Goal: Task Accomplishment & Management: Manage account settings

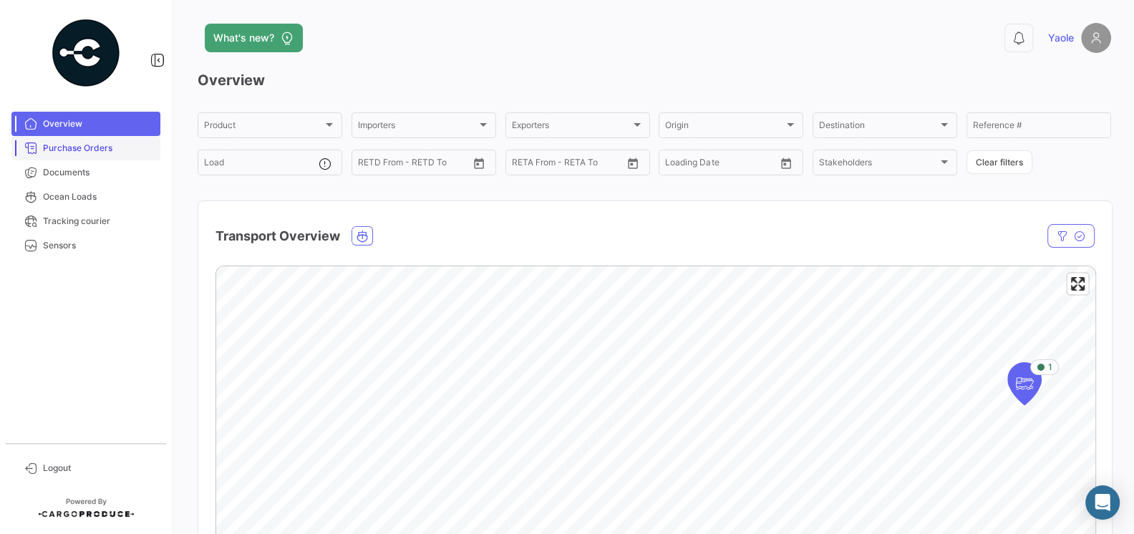
click at [85, 148] on span "Purchase Orders" at bounding box center [99, 148] width 112 height 13
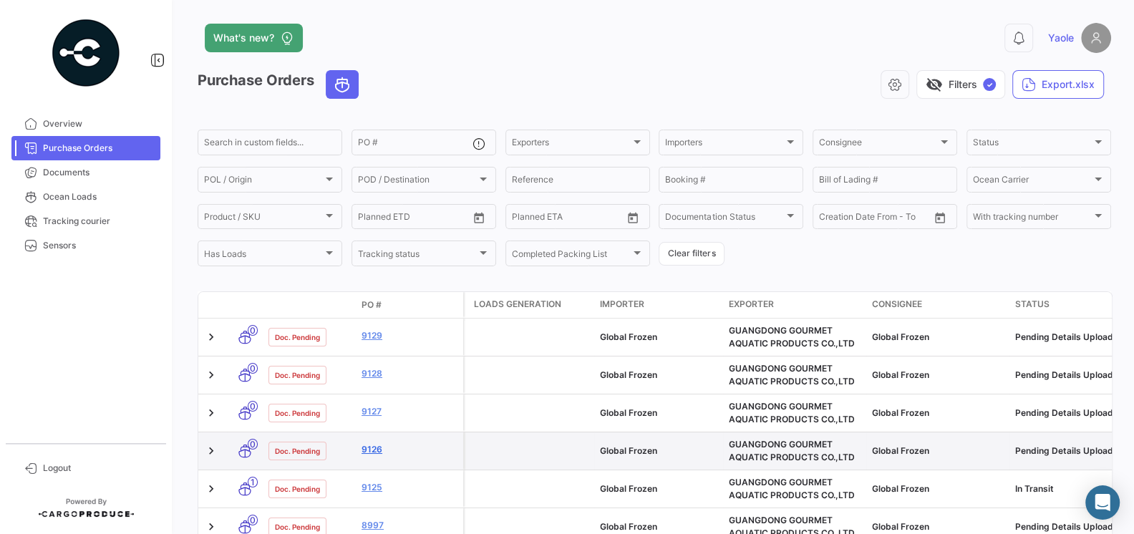
click at [366, 452] on link "9126" at bounding box center [410, 449] width 96 height 13
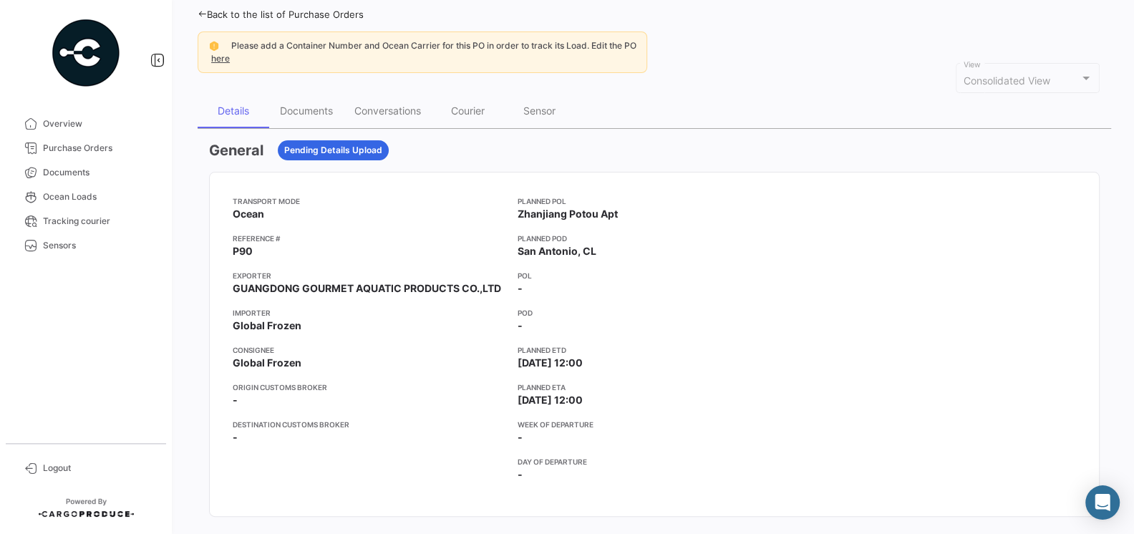
scroll to position [105, 0]
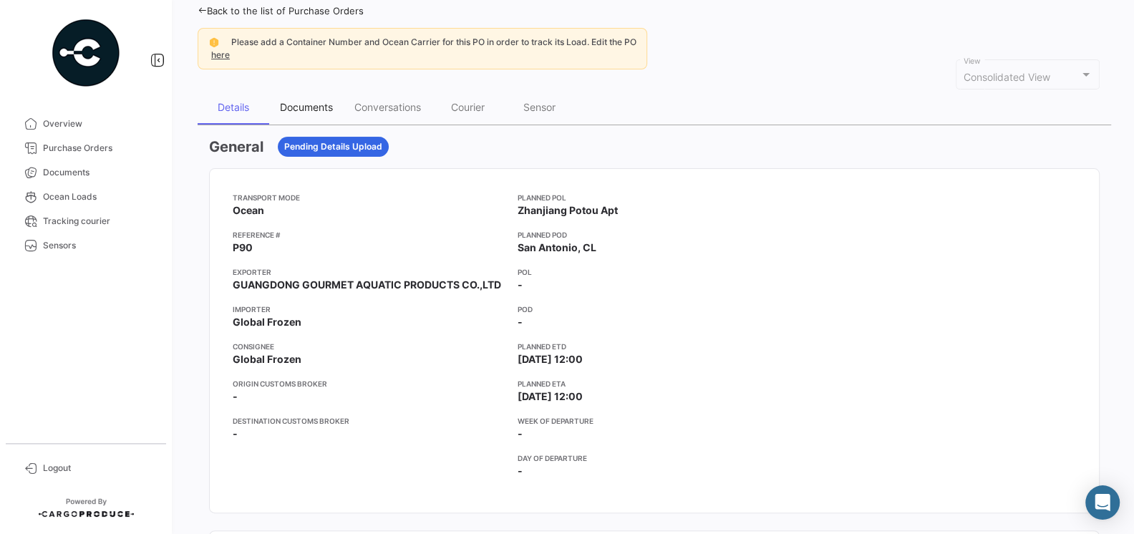
click at [319, 103] on div "Documents" at bounding box center [306, 107] width 53 height 12
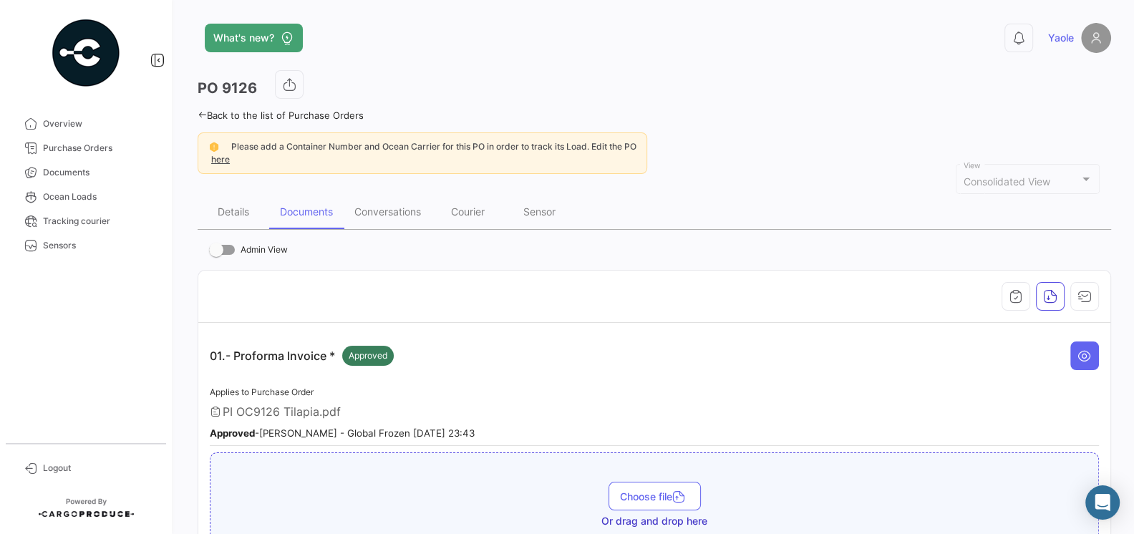
scroll to position [1, 0]
click at [390, 211] on div "Conversations" at bounding box center [388, 210] width 67 height 12
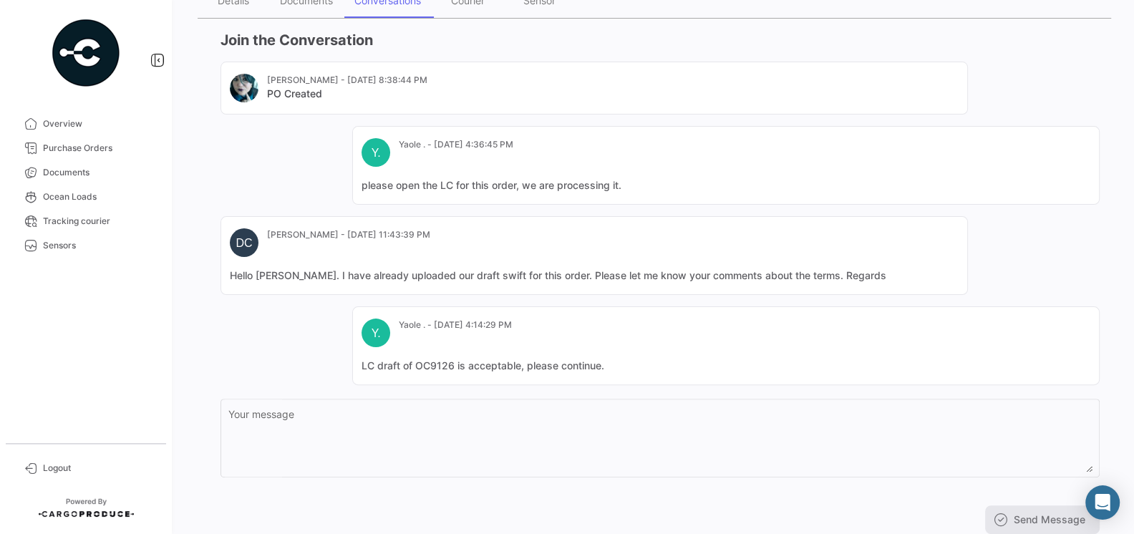
scroll to position [253, 0]
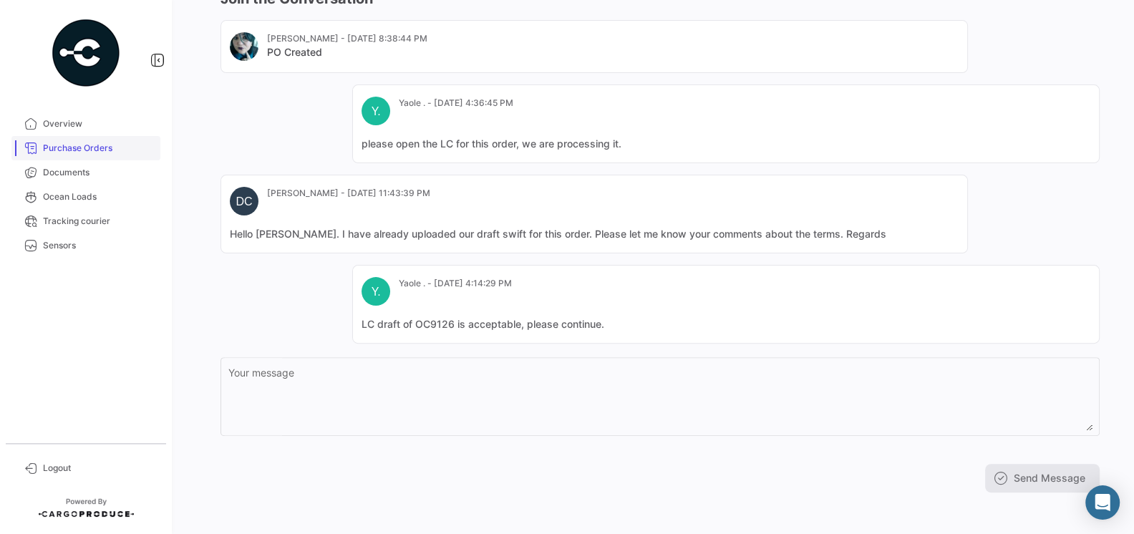
click at [64, 153] on span "Purchase Orders" at bounding box center [99, 148] width 112 height 13
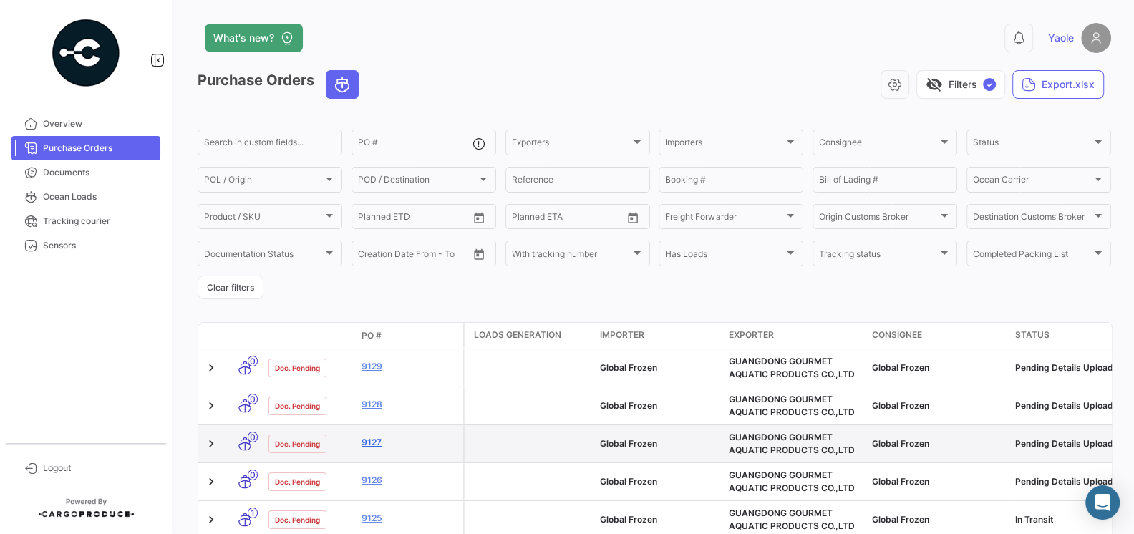
click at [373, 444] on link "9127" at bounding box center [410, 442] width 96 height 13
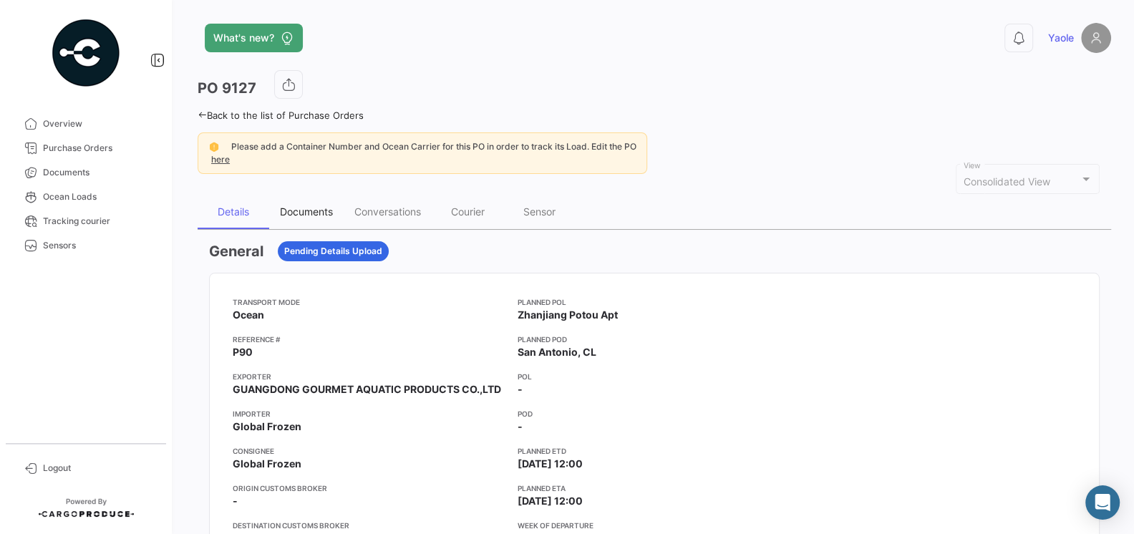
click at [311, 208] on div "Documents" at bounding box center [306, 212] width 53 height 12
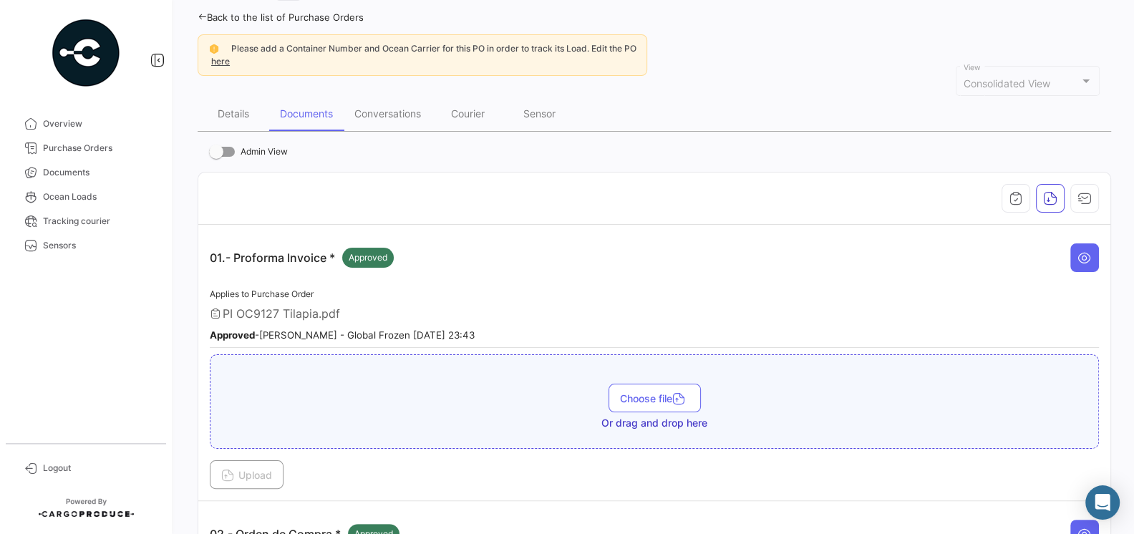
scroll to position [22, 0]
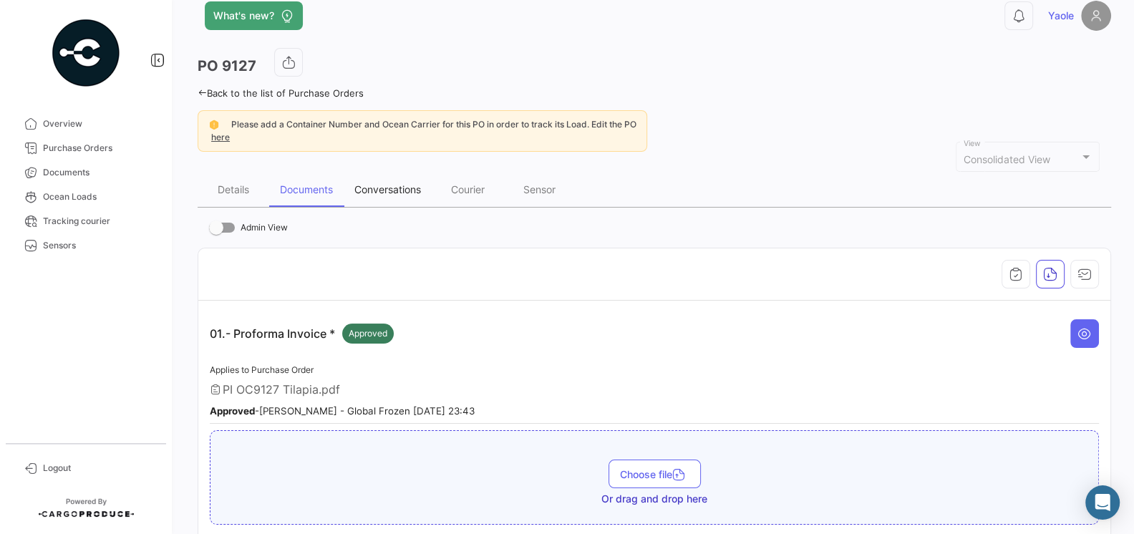
click at [395, 188] on div "Conversations" at bounding box center [388, 189] width 67 height 12
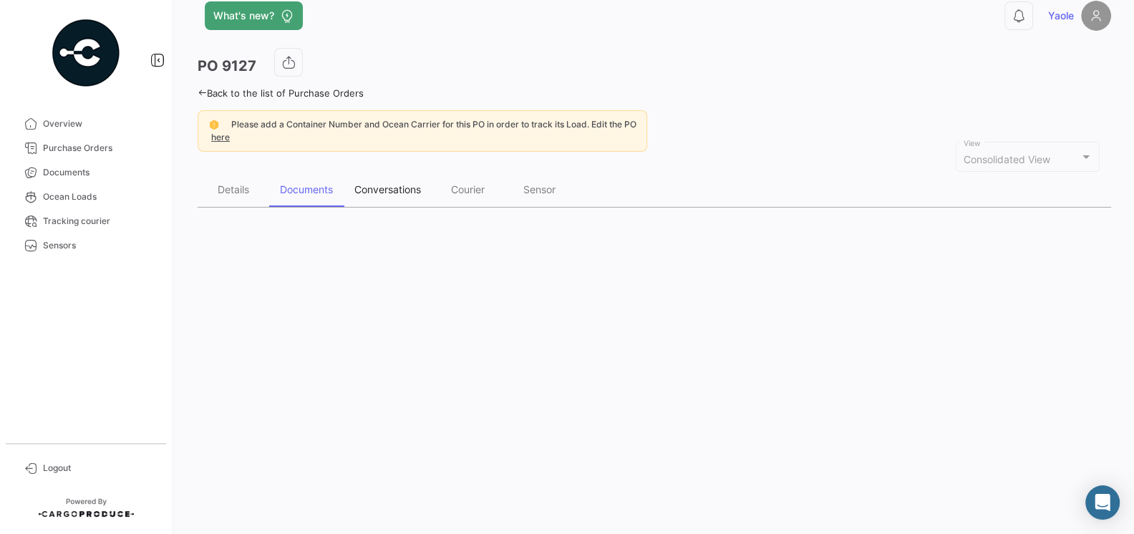
scroll to position [0, 0]
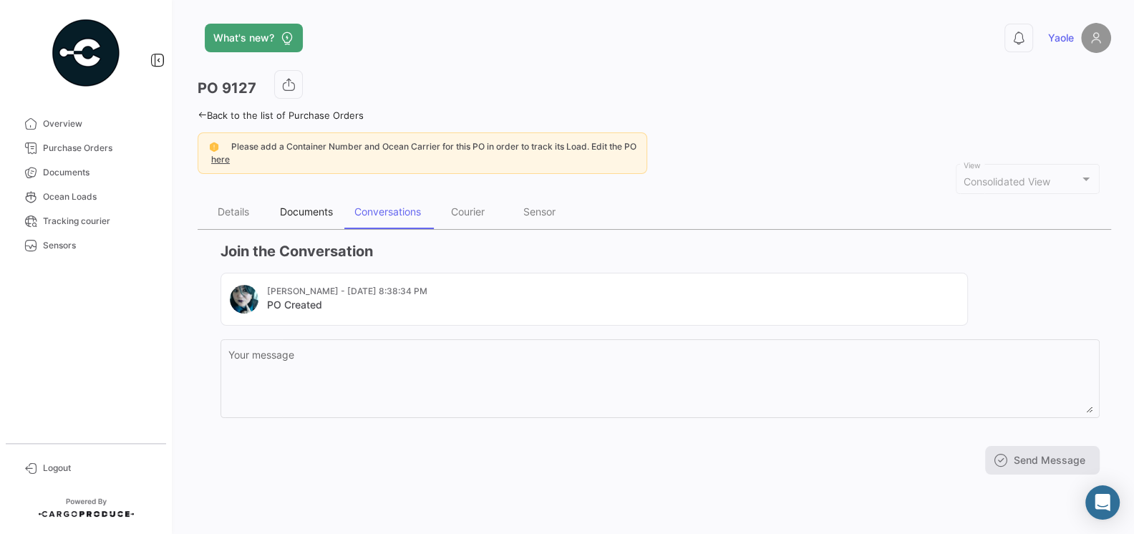
click at [304, 215] on div "Documents" at bounding box center [306, 212] width 53 height 12
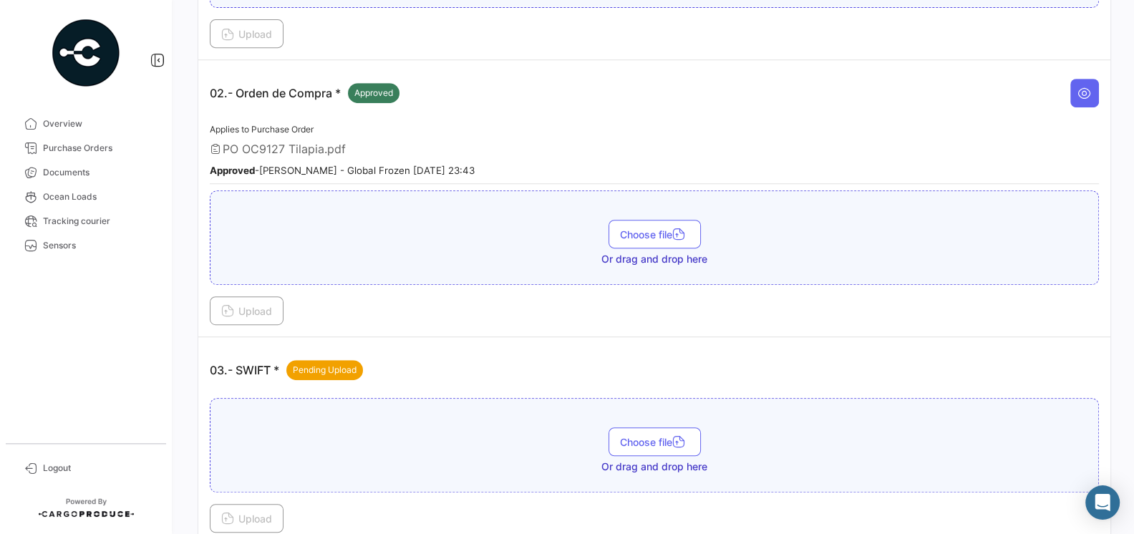
scroll to position [481, 0]
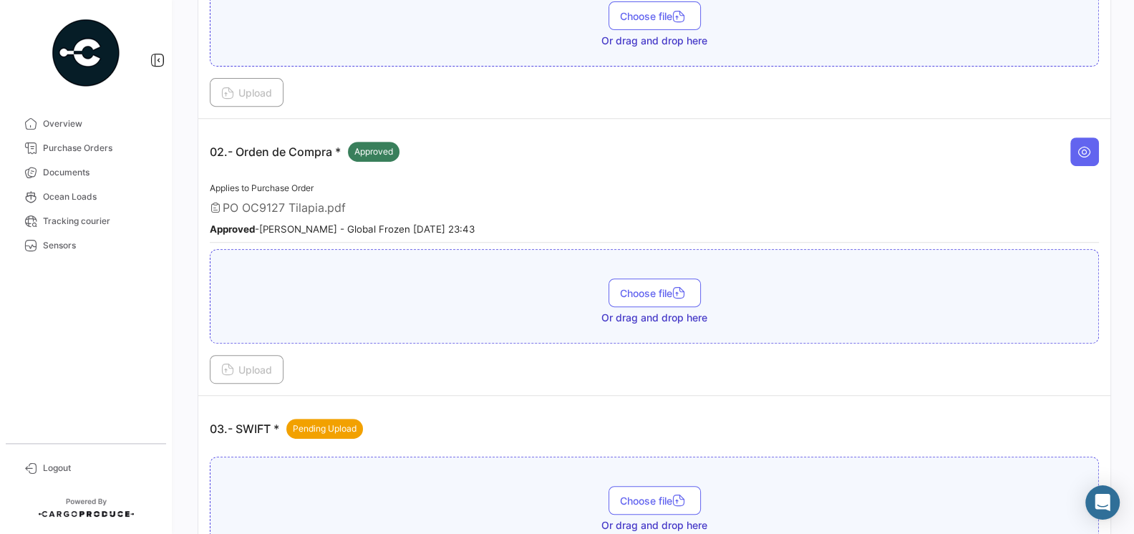
click at [437, 344] on div "Choose file Or drag and drop here Upload" at bounding box center [655, 316] width 890 height 135
click at [43, 473] on span "Logout" at bounding box center [99, 468] width 112 height 13
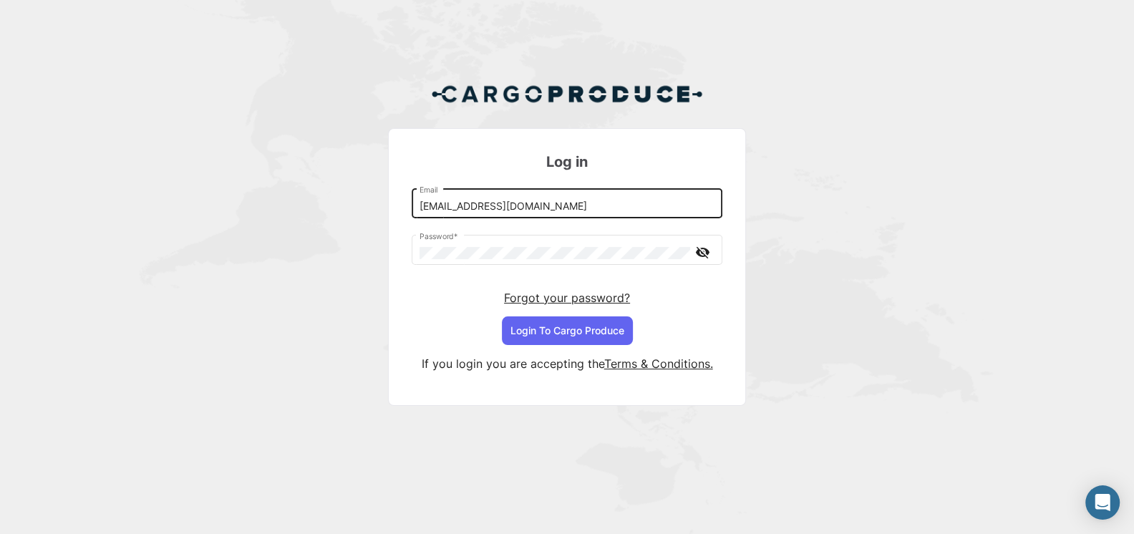
click at [506, 206] on input "[EMAIL_ADDRESS][DOMAIN_NAME]" at bounding box center [568, 207] width 296 height 12
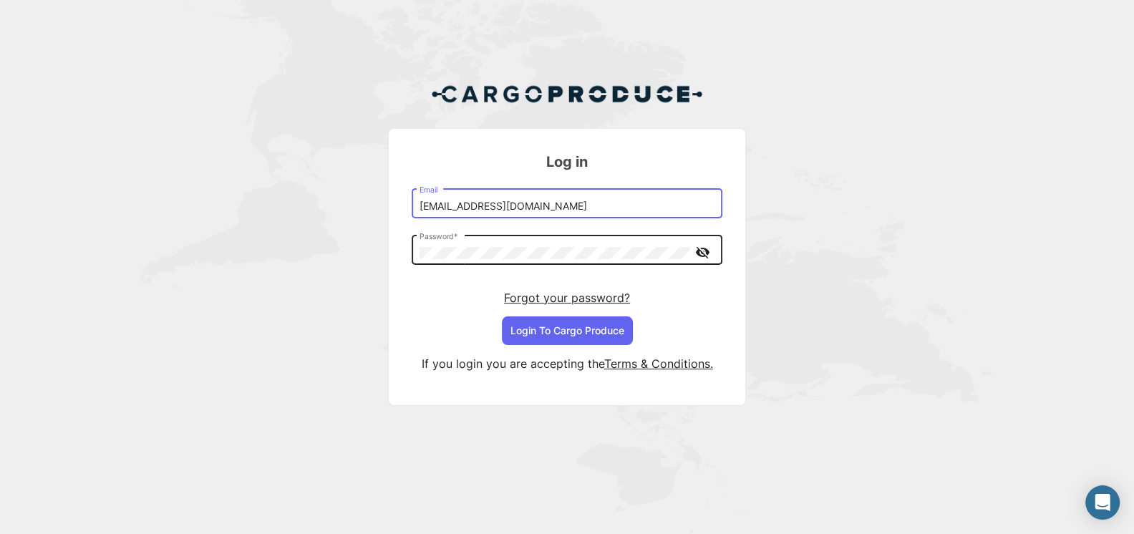
type input "[EMAIL_ADDRESS][DOMAIN_NAME]"
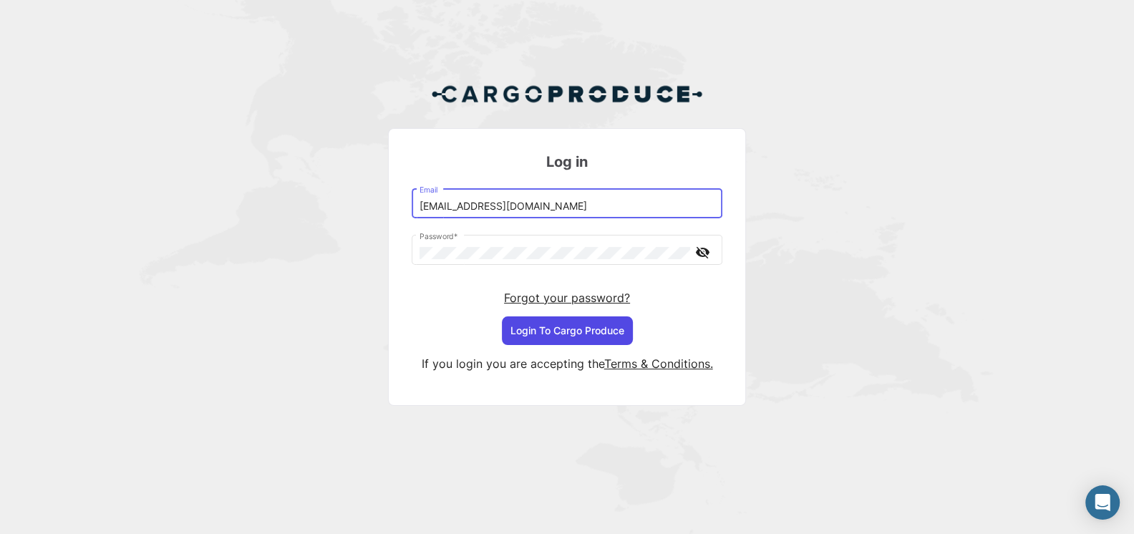
click at [570, 333] on button "Login To Cargo Produce" at bounding box center [567, 331] width 131 height 29
